Goal: Task Accomplishment & Management: Use online tool/utility

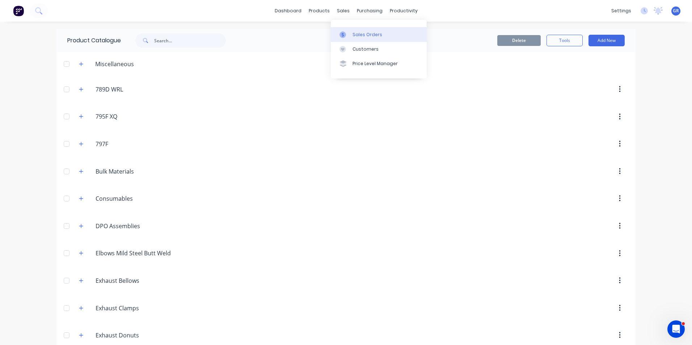
click at [365, 29] on link "Sales Orders" at bounding box center [379, 34] width 96 height 14
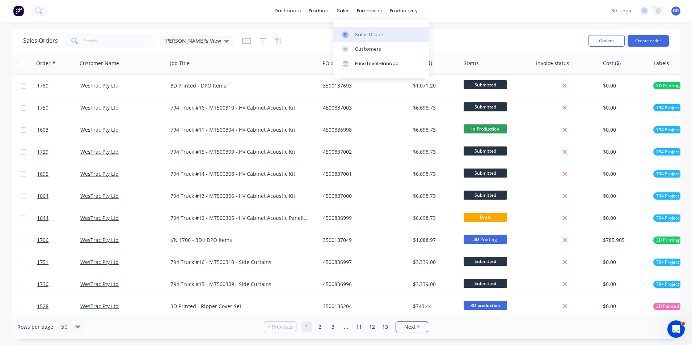
click at [380, 32] on div "Sales Orders" at bounding box center [370, 34] width 30 height 7
drag, startPoint x: 88, startPoint y: 41, endPoint x: 101, endPoint y: 40, distance: 12.7
click at [88, 41] on input "text" at bounding box center [119, 41] width 71 height 14
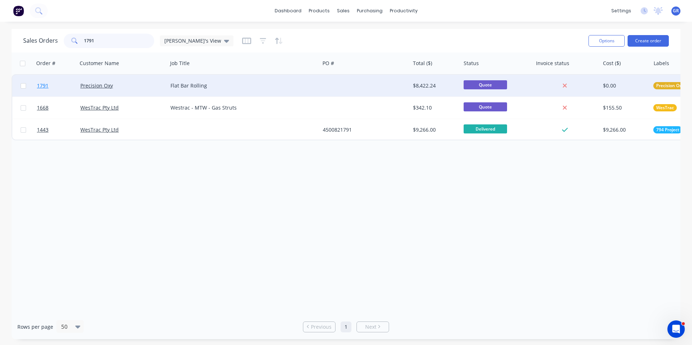
type input "1791"
click at [44, 86] on span "1791" at bounding box center [43, 85] width 12 height 7
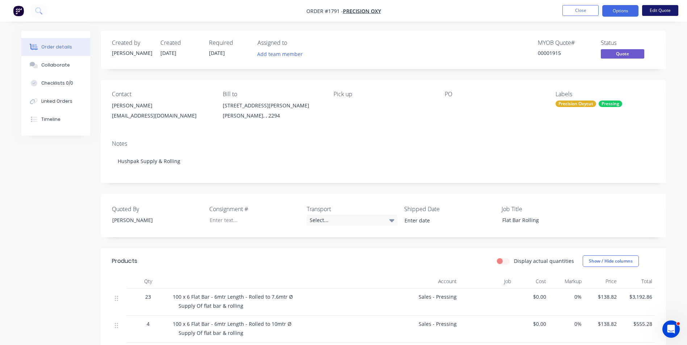
click at [453, 10] on button "Edit Quote" at bounding box center [660, 10] width 36 height 11
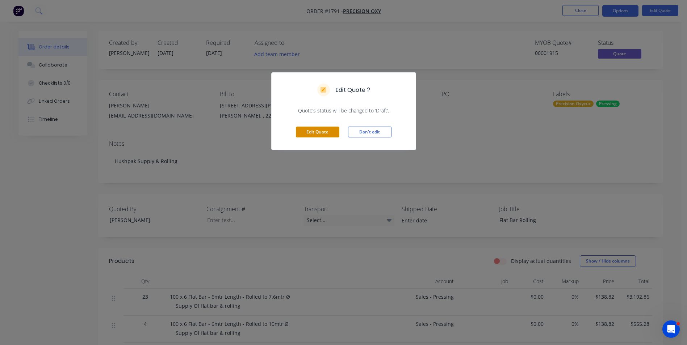
click at [305, 129] on button "Edit Quote" at bounding box center [317, 132] width 43 height 11
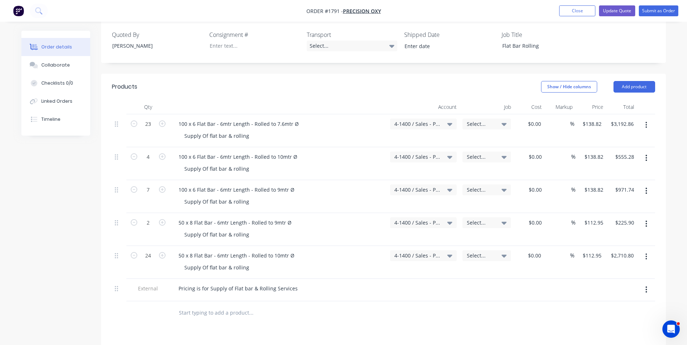
scroll to position [217, 0]
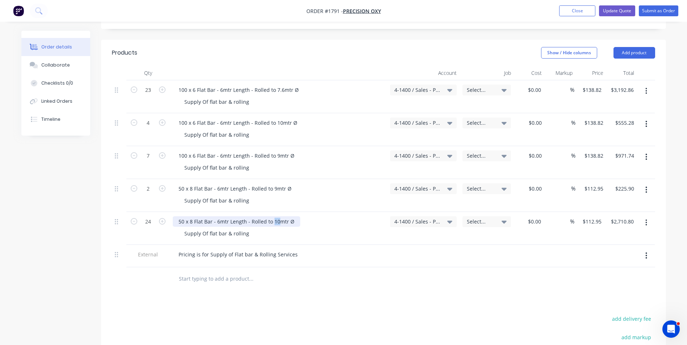
drag, startPoint x: 277, startPoint y: 214, endPoint x: 272, endPoint y: 215, distance: 5.6
click at [272, 212] on div "50 x 8 Flat Bar - 6mtr Length - Rolled to 10mtr Ø" at bounding box center [236, 221] width 127 height 10
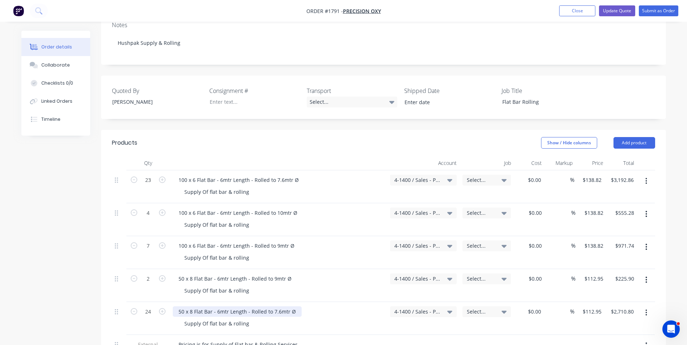
scroll to position [109, 0]
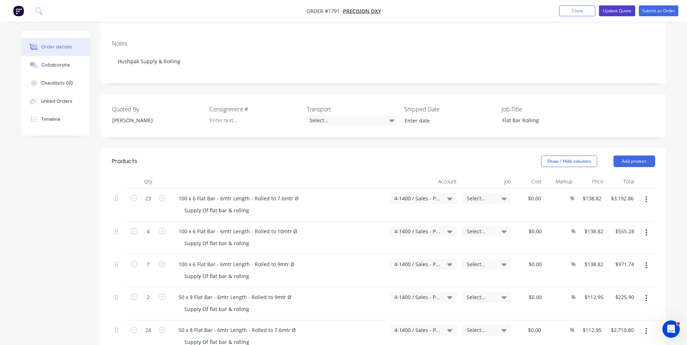
click at [453, 12] on button "Update Quote" at bounding box center [617, 10] width 36 height 11
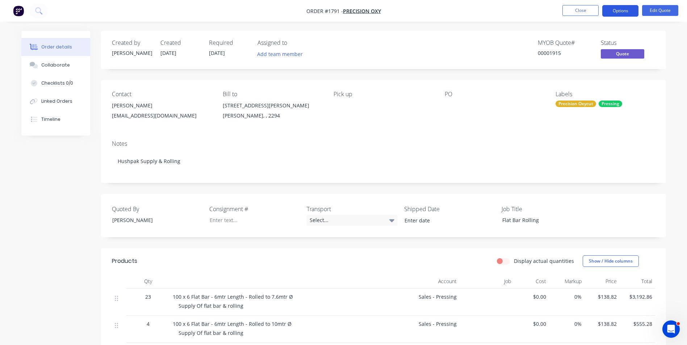
click at [453, 9] on button "Options" at bounding box center [620, 11] width 36 height 12
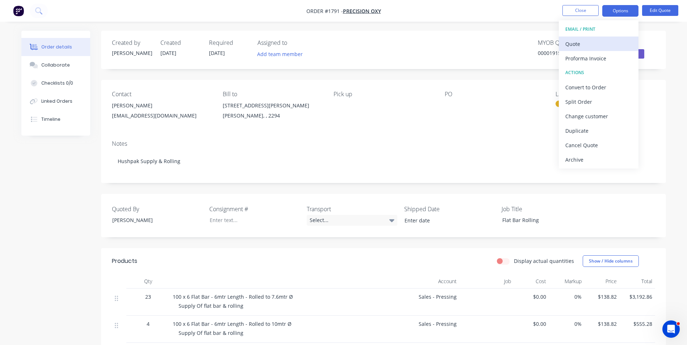
click at [453, 41] on div "Quote" at bounding box center [598, 44] width 67 height 10
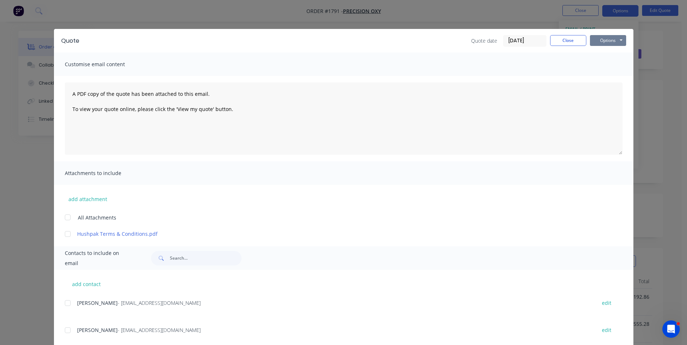
click at [453, 41] on button "Options" at bounding box center [608, 40] width 36 height 11
click at [453, 64] on button "Print" at bounding box center [613, 65] width 46 height 12
click at [453, 45] on button "Close" at bounding box center [568, 40] width 36 height 11
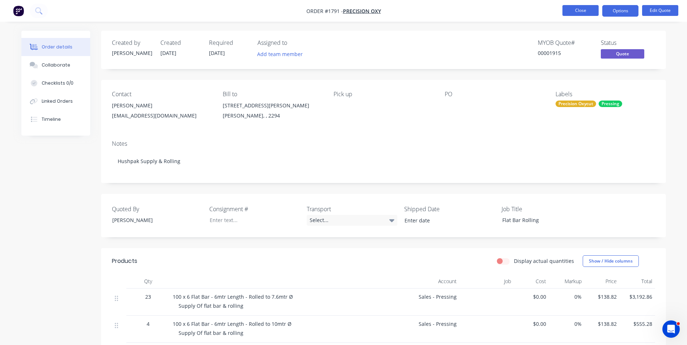
click at [453, 12] on button "Close" at bounding box center [580, 10] width 36 height 11
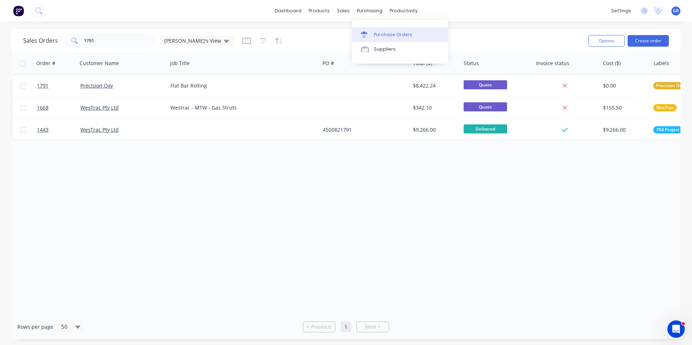
click at [389, 33] on div "Purchase Orders" at bounding box center [393, 34] width 38 height 7
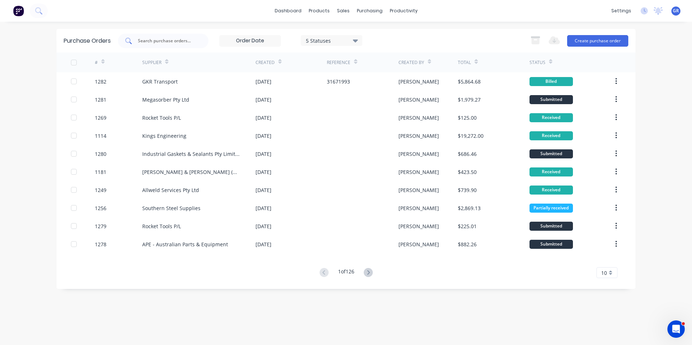
click at [166, 41] on input "text" at bounding box center [167, 40] width 60 height 7
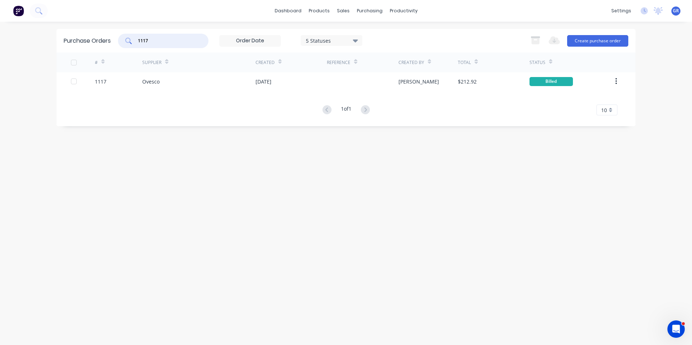
drag, startPoint x: 151, startPoint y: 39, endPoint x: 127, endPoint y: 39, distance: 24.6
click at [127, 39] on div "1117" at bounding box center [163, 41] width 90 height 14
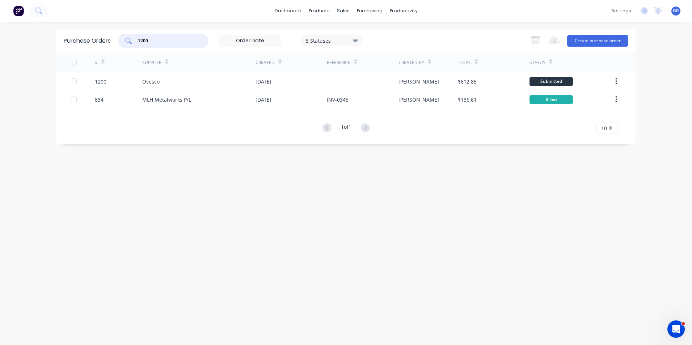
type input "1200"
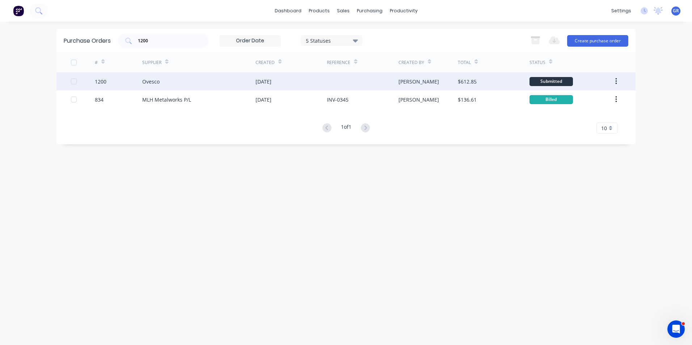
click at [99, 82] on div "1200" at bounding box center [101, 82] width 12 height 8
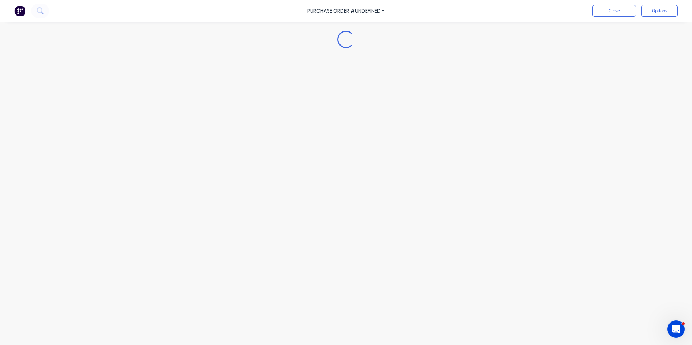
type textarea "x"
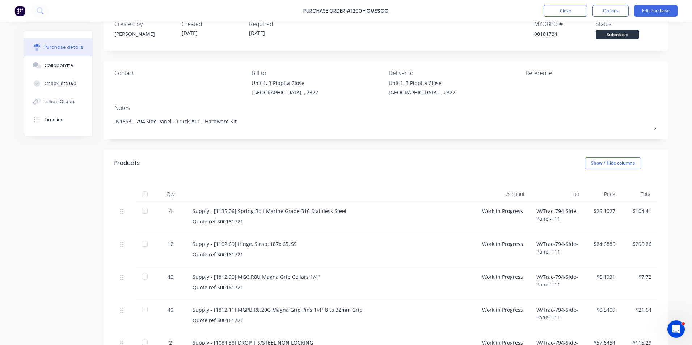
scroll to position [36, 0]
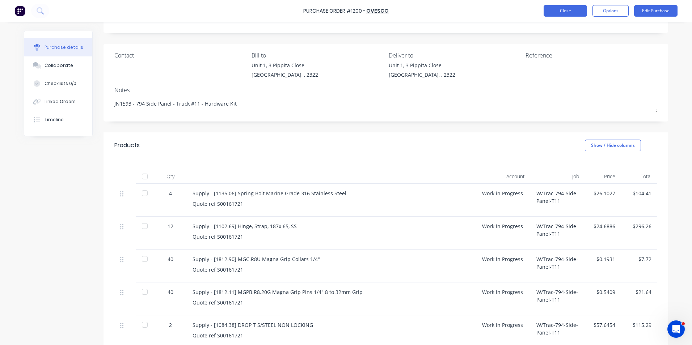
click at [453, 12] on button "Close" at bounding box center [565, 11] width 43 height 12
